Goal: Information Seeking & Learning: Learn about a topic

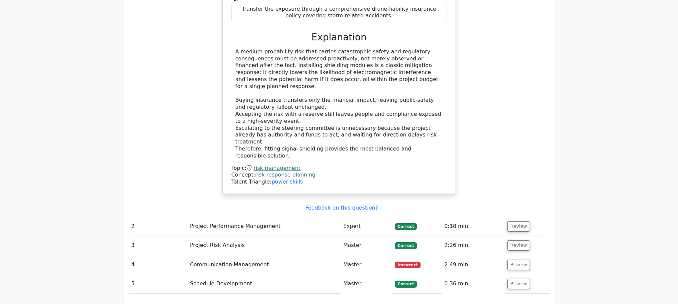
scroll to position [657, 0]
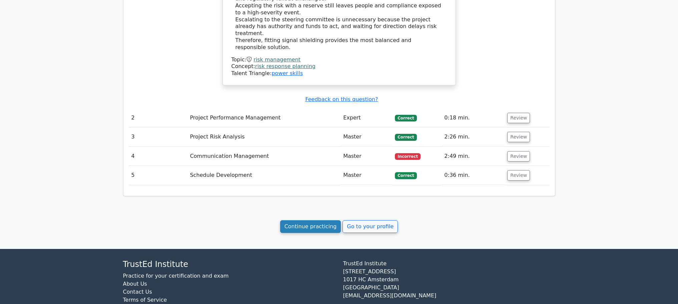
click at [317, 220] on link "Continue practicing" at bounding box center [310, 226] width 61 height 13
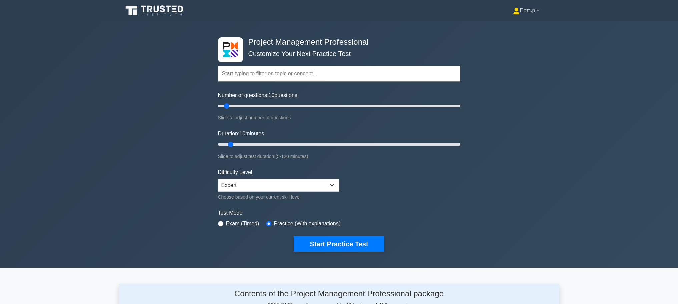
click at [529, 8] on link "Петър" at bounding box center [526, 10] width 58 height 13
click at [521, 20] on ul "Profile Settings" at bounding box center [523, 31] width 53 height 27
click at [523, 12] on link "Петър" at bounding box center [526, 10] width 58 height 13
click at [513, 29] on link "Profile" at bounding box center [523, 26] width 53 height 11
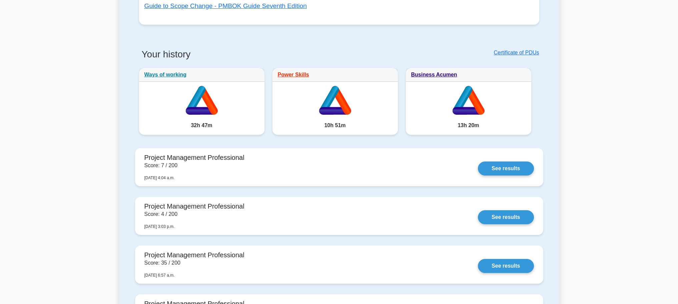
scroll to position [400, 0]
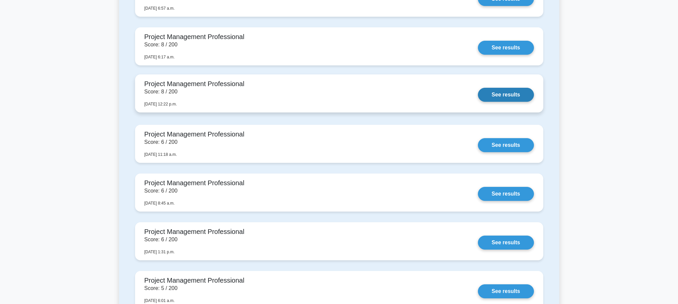
click at [512, 91] on link "See results" at bounding box center [506, 95] width 56 height 14
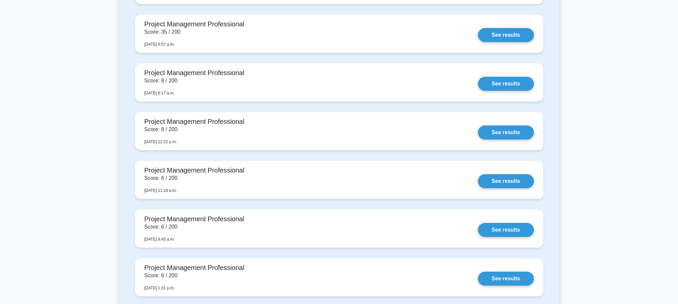
scroll to position [0, 0]
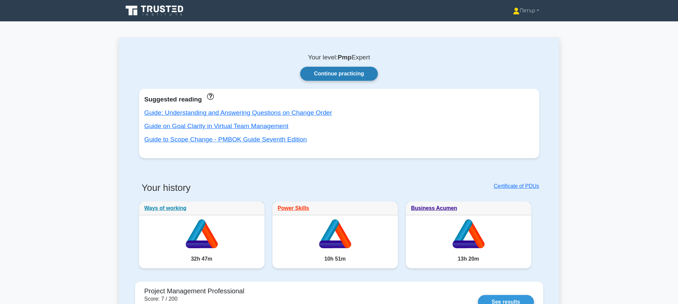
click at [364, 79] on link "Continue practicing" at bounding box center [338, 74] width 77 height 14
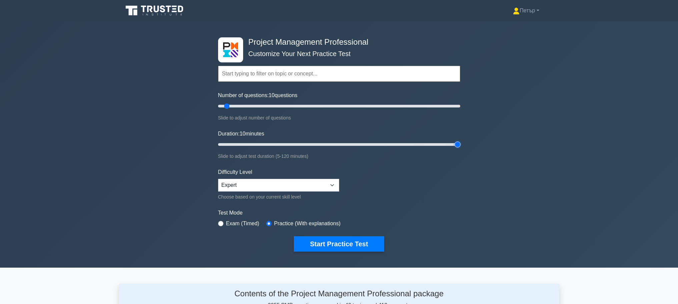
type input "120"
click at [459, 144] on input "Duration: 10 minutes" at bounding box center [339, 144] width 242 height 8
type input "200"
click at [457, 104] on input "Number of questions: 200 questions" at bounding box center [339, 106] width 242 height 8
click at [317, 186] on select "Beginner Intermediate Expert" at bounding box center [278, 185] width 121 height 13
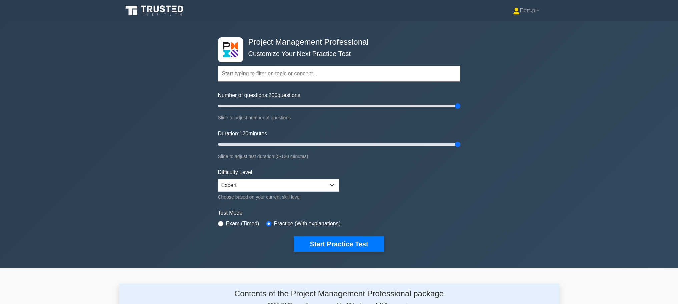
click at [467, 187] on div "Project Management Professional Customize Your Next Practice Test Topics Scope …" at bounding box center [339, 144] width 678 height 246
click at [358, 244] on button "Start Practice Test" at bounding box center [339, 243] width 90 height 15
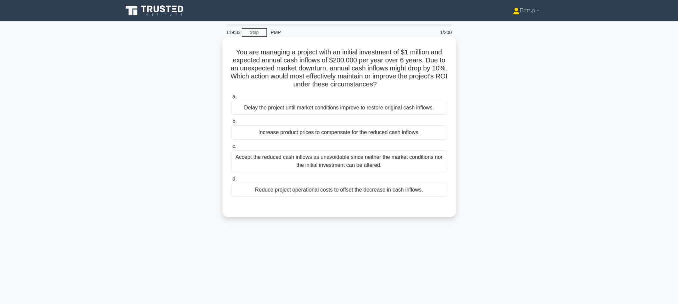
click at [390, 182] on label "d. Reduce project operational costs to offset the decrease in cash inflows." at bounding box center [339, 186] width 216 height 22
click at [231, 181] on input "d. Reduce project operational costs to offset the decrease in cash inflows." at bounding box center [231, 179] width 0 height 4
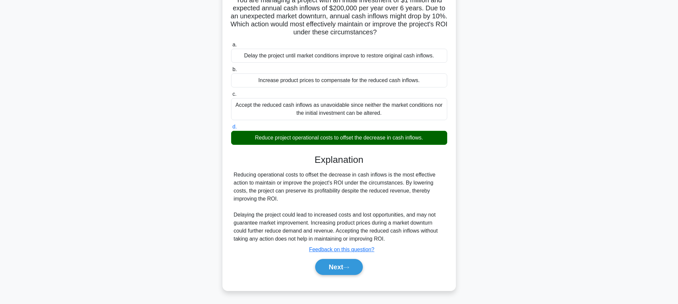
scroll to position [56, 0]
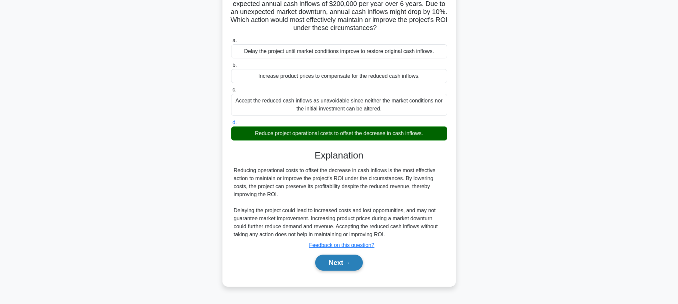
click at [331, 258] on button "Next" at bounding box center [339, 263] width 48 height 16
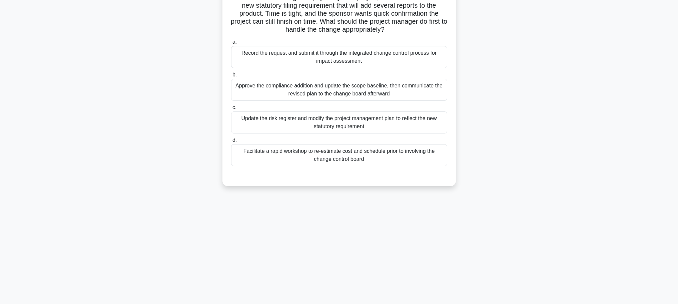
scroll to position [0, 0]
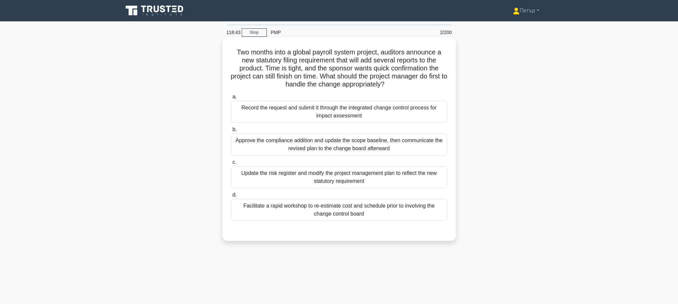
click at [410, 118] on div "Record the request and submit it through the integrated change control process …" at bounding box center [339, 112] width 216 height 22
click at [231, 99] on input "a. Record the request and submit it through the integrated change control proce…" at bounding box center [231, 97] width 0 height 4
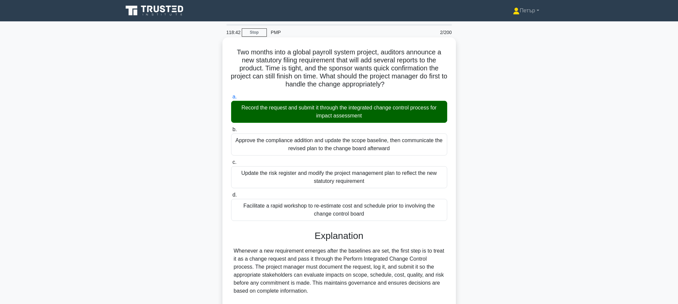
scroll to position [108, 0]
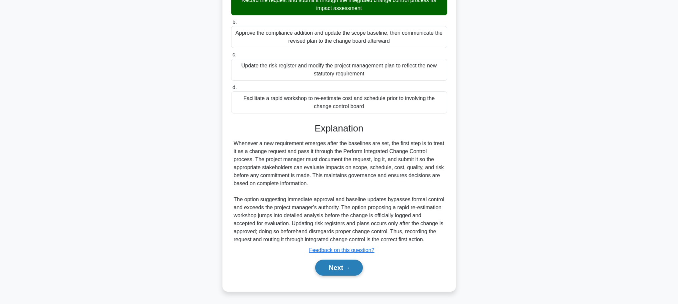
click at [347, 261] on button "Next" at bounding box center [339, 268] width 48 height 16
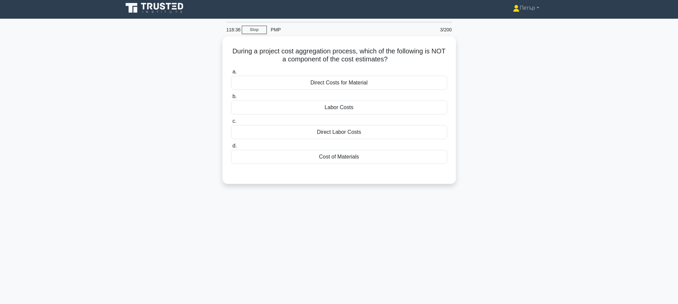
scroll to position [0, 0]
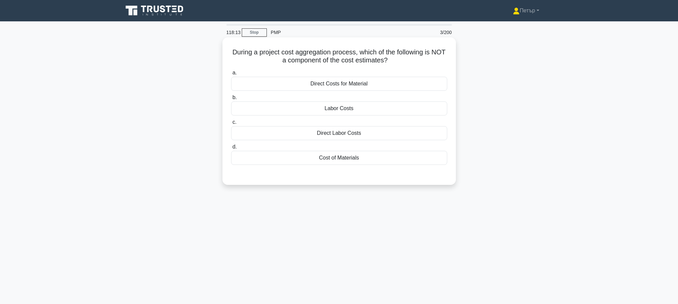
click at [420, 162] on div "Cost of Materials" at bounding box center [339, 158] width 216 height 14
click at [231, 149] on input "d. Cost of Materials" at bounding box center [231, 147] width 0 height 4
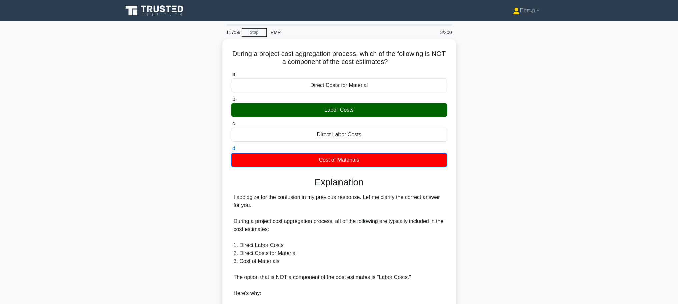
scroll to position [133, 0]
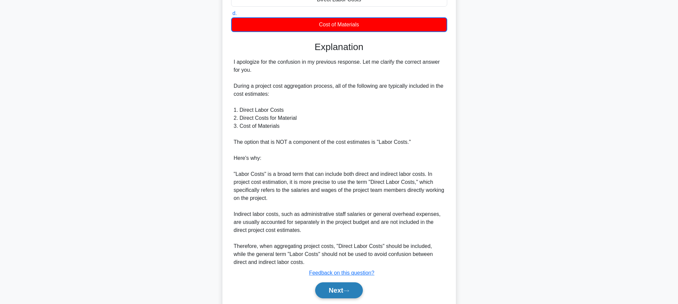
click at [343, 285] on button "Next" at bounding box center [339, 290] width 48 height 16
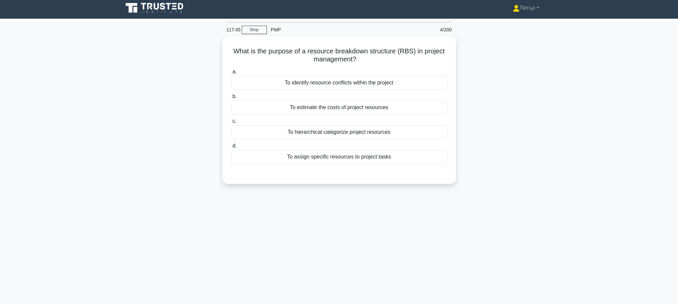
scroll to position [0, 0]
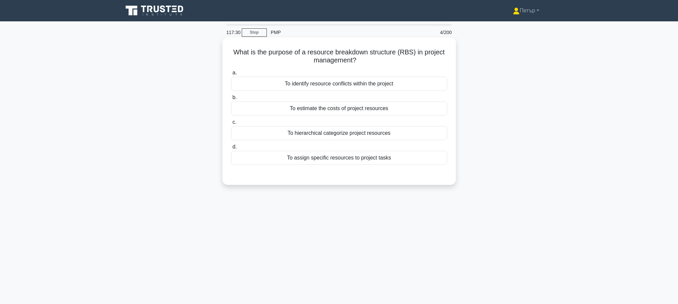
click at [423, 130] on div "To hierarchical categorize project resources" at bounding box center [339, 133] width 216 height 14
click at [231, 124] on input "c. To hierarchical categorize project resources" at bounding box center [231, 122] width 0 height 4
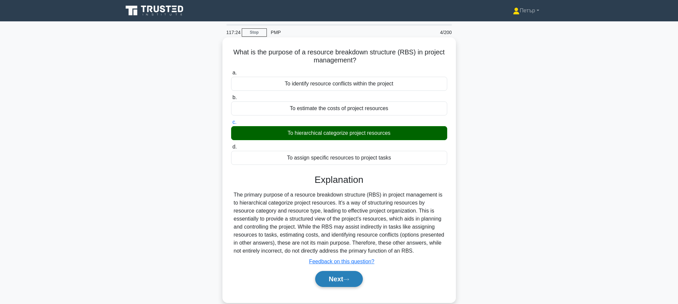
click at [353, 277] on button "Next" at bounding box center [339, 279] width 48 height 16
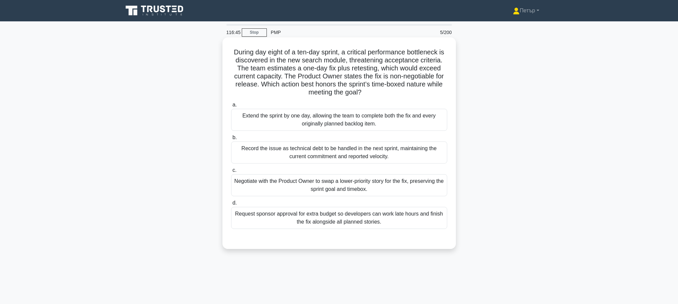
click at [412, 186] on div "Negotiate with the Product Owner to swap a lower-priority story for the fix, pr…" at bounding box center [339, 185] width 216 height 22
click at [231, 172] on input "c. Negotiate with the Product Owner to swap a lower-priority story for the fix,…" at bounding box center [231, 170] width 0 height 4
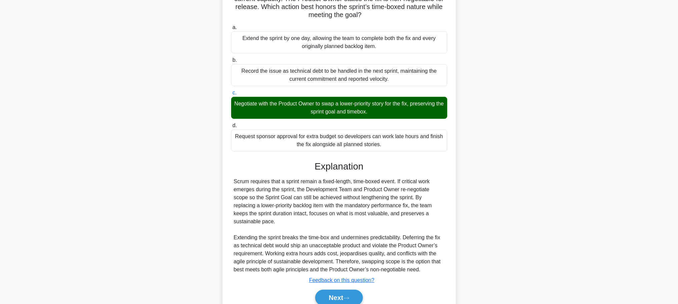
scroll to position [100, 0]
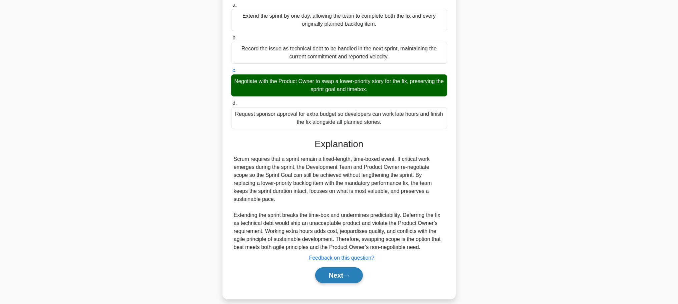
click at [331, 267] on button "Next" at bounding box center [339, 275] width 48 height 16
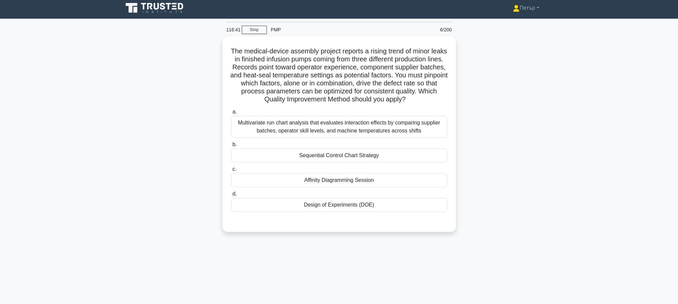
scroll to position [0, 0]
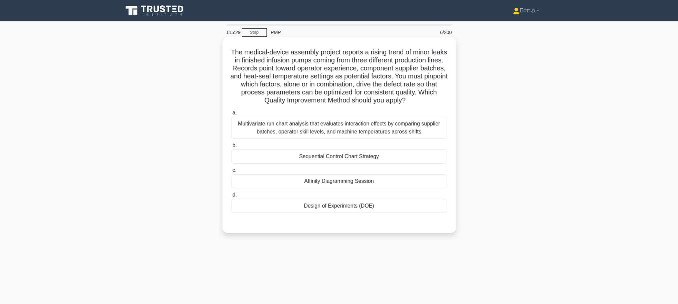
click at [428, 139] on div "Multivariate run chart analysis that evaluates interaction effects by comparing…" at bounding box center [339, 128] width 216 height 22
click at [231, 115] on input "a. Multivariate run chart analysis that evaluates interaction effects by compar…" at bounding box center [231, 113] width 0 height 4
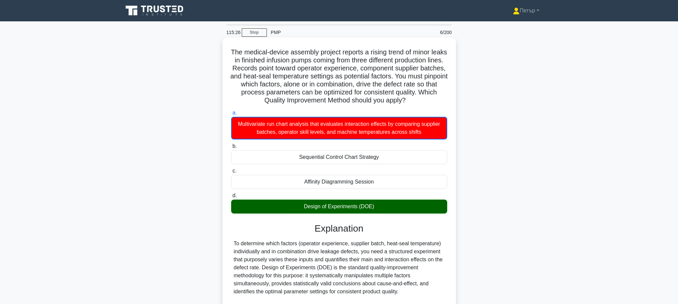
scroll to position [116, 0]
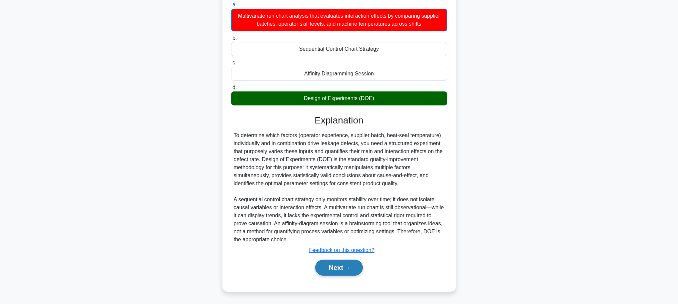
click at [348, 266] on button "Next" at bounding box center [339, 268] width 48 height 16
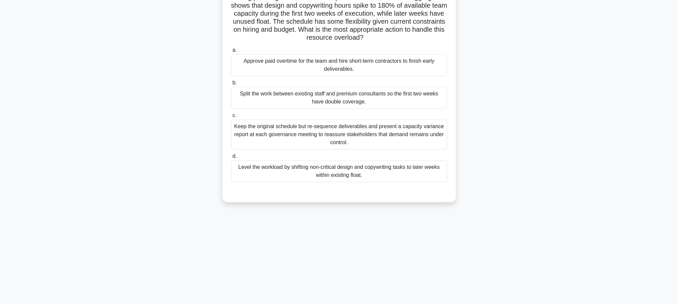
scroll to position [0, 0]
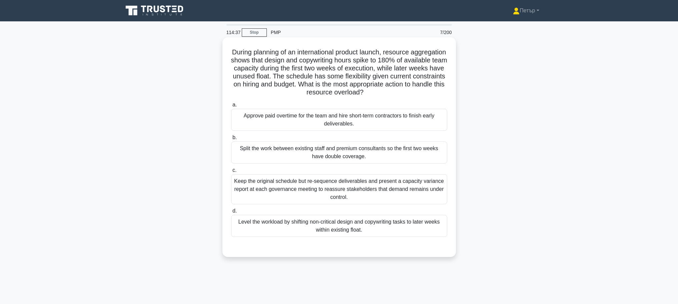
click at [413, 220] on div "Level the workload by shifting non-critical design and copywriting tasks to lat…" at bounding box center [339, 226] width 216 height 22
click at [231, 213] on input "d. Level the workload by shifting non-critical design and copywriting tasks to …" at bounding box center [231, 211] width 0 height 4
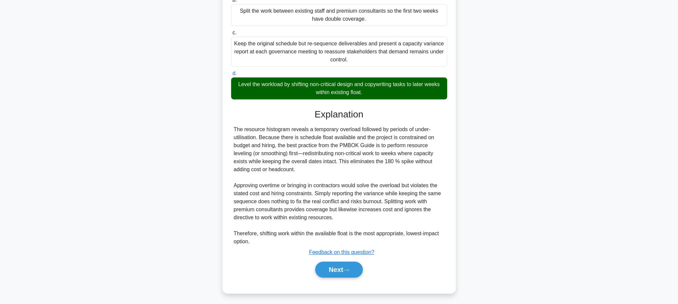
scroll to position [140, 0]
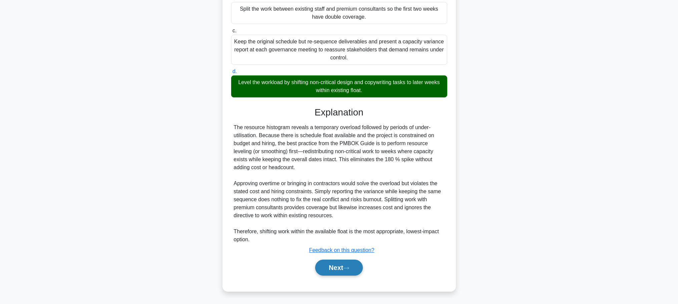
click at [346, 269] on button "Next" at bounding box center [339, 268] width 48 height 16
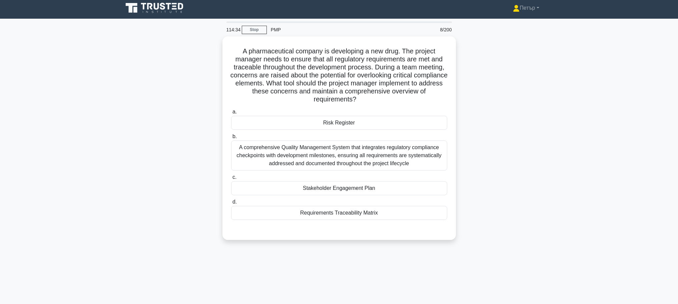
scroll to position [0, 0]
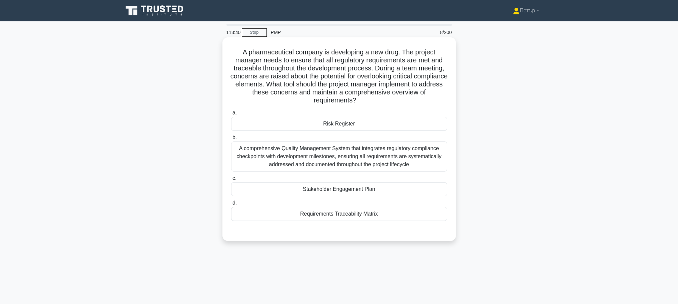
click at [418, 212] on div "Requirements Traceability Matrix" at bounding box center [339, 214] width 216 height 14
click at [231, 205] on input "d. Requirements Traceability Matrix" at bounding box center [231, 203] width 0 height 4
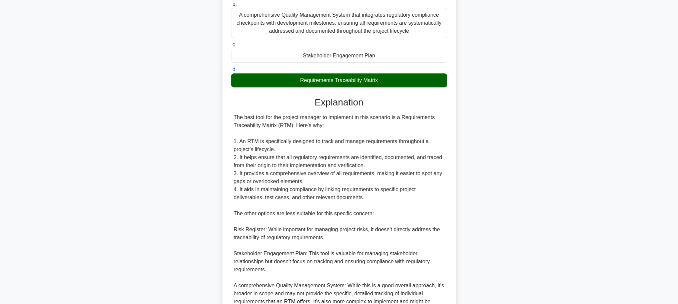
scroll to position [244, 0]
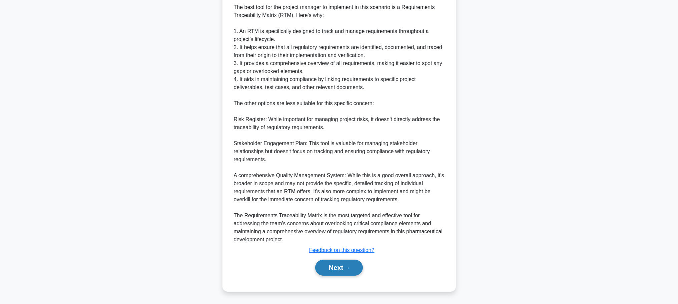
click at [335, 264] on button "Next" at bounding box center [339, 268] width 48 height 16
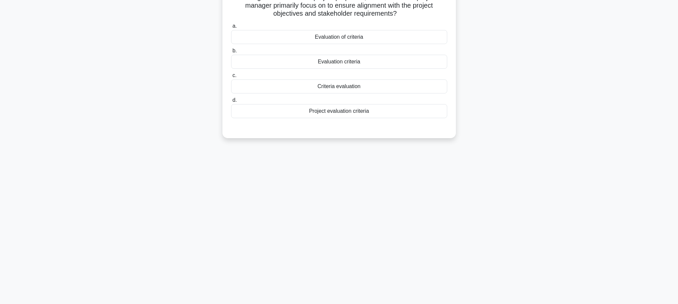
scroll to position [0, 0]
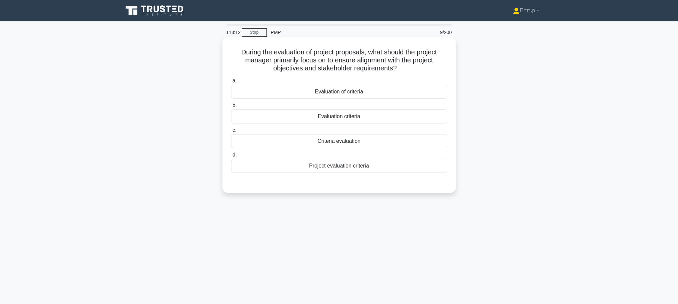
click at [415, 171] on div "Project evaluation criteria" at bounding box center [339, 166] width 216 height 14
click at [231, 157] on input "d. Project evaluation criteria" at bounding box center [231, 155] width 0 height 4
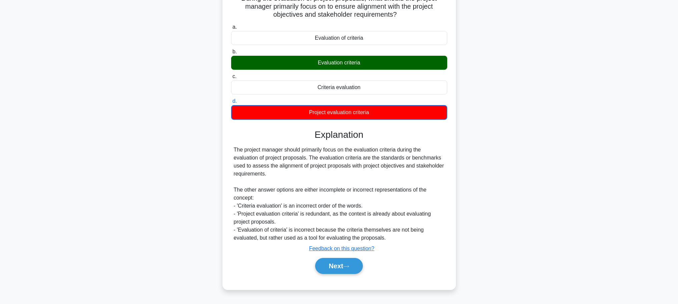
scroll to position [56, 0]
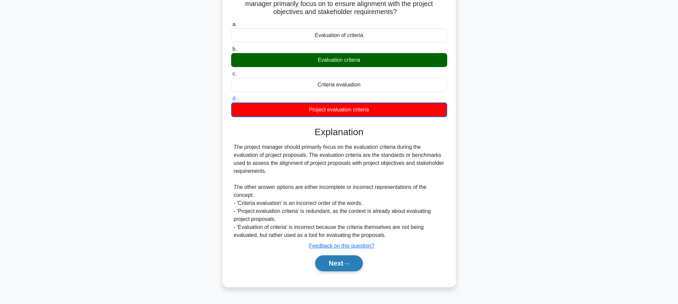
click at [345, 258] on button "Next" at bounding box center [339, 263] width 48 height 16
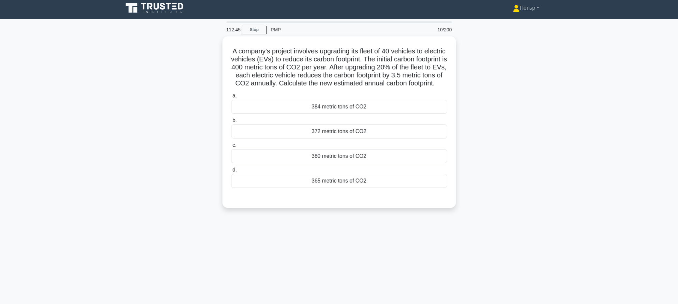
scroll to position [0, 0]
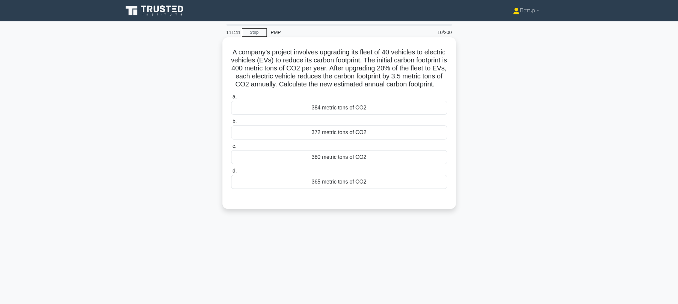
click at [385, 132] on label "b. 372 metric tons of CO2" at bounding box center [339, 128] width 216 height 22
click at [231, 124] on input "b. 372 metric tons of CO2" at bounding box center [231, 121] width 0 height 4
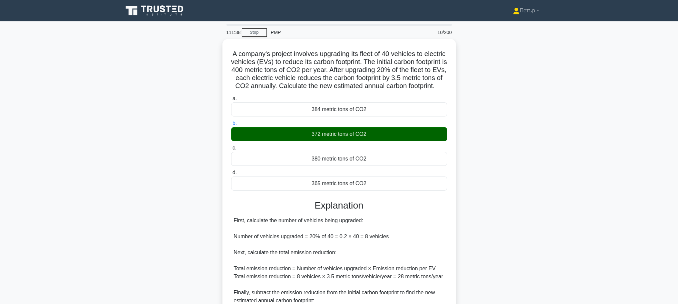
scroll to position [124, 0]
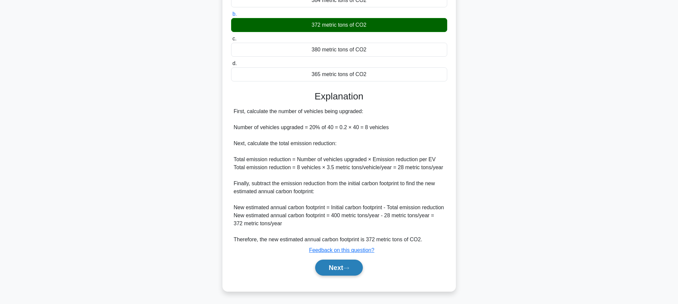
click at [337, 265] on button "Next" at bounding box center [339, 268] width 48 height 16
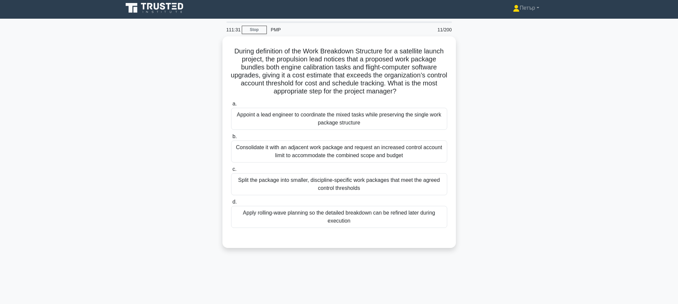
scroll to position [0, 0]
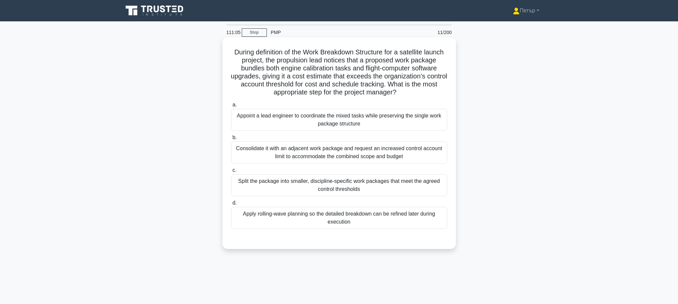
click at [420, 185] on div "Split the package into smaller, discipline-specific work packages that meet the…" at bounding box center [339, 185] width 216 height 22
click at [231, 172] on input "c. Split the package into smaller, discipline-specific work packages that meet …" at bounding box center [231, 170] width 0 height 4
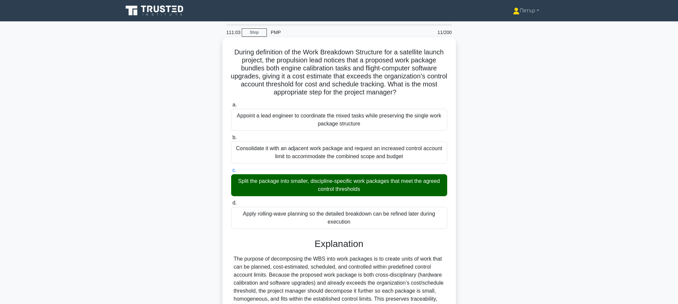
scroll to position [133, 0]
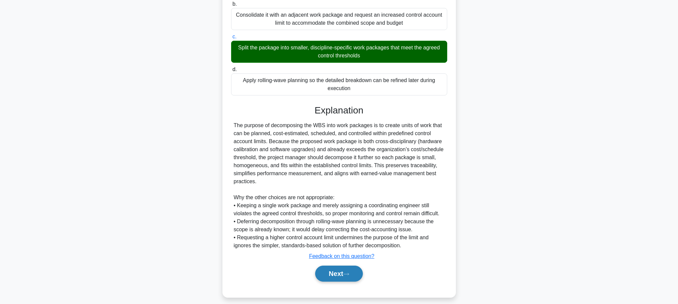
click at [348, 272] on button "Next" at bounding box center [339, 274] width 48 height 16
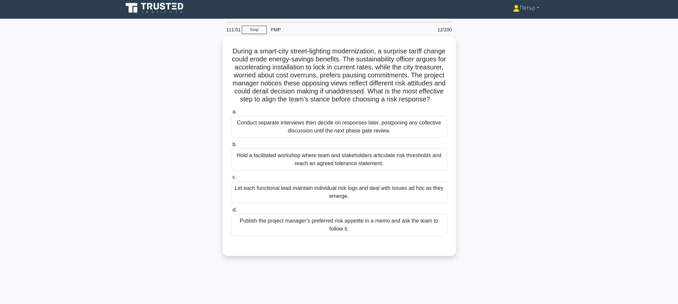
scroll to position [0, 0]
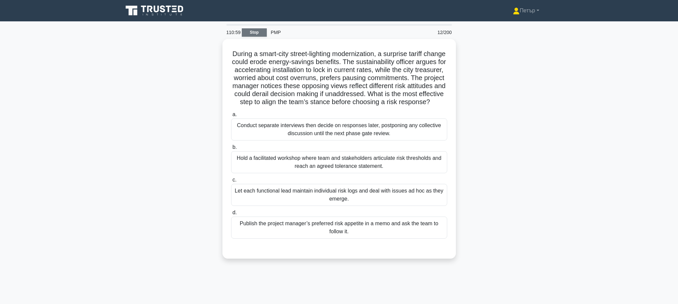
click at [249, 31] on link "Stop" at bounding box center [254, 32] width 25 height 8
